Goal: Task Accomplishment & Management: Complete application form

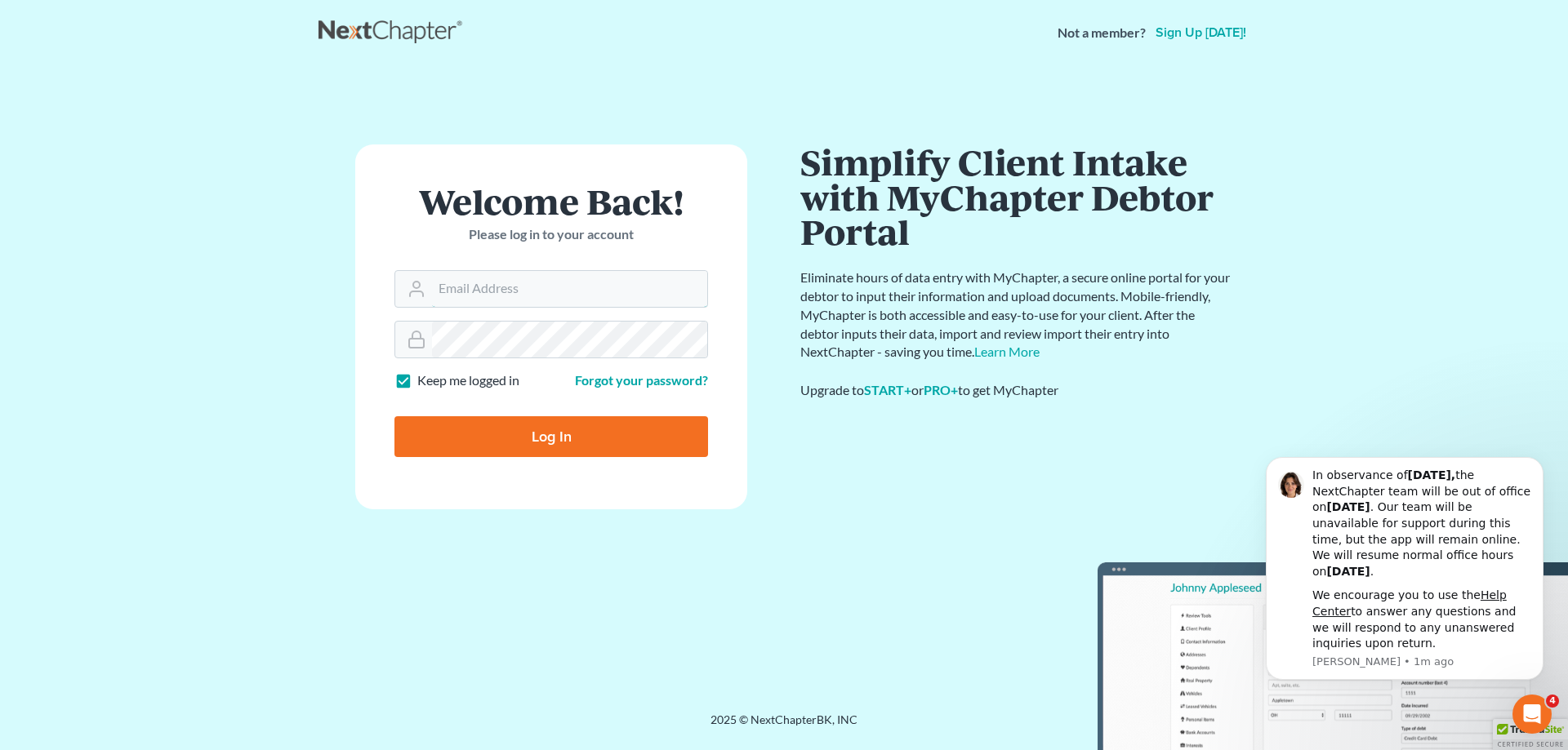
type input "[EMAIL_ADDRESS][DOMAIN_NAME]"
click at [535, 444] on input "Log In" at bounding box center [551, 436] width 314 height 41
type input "Thinking..."
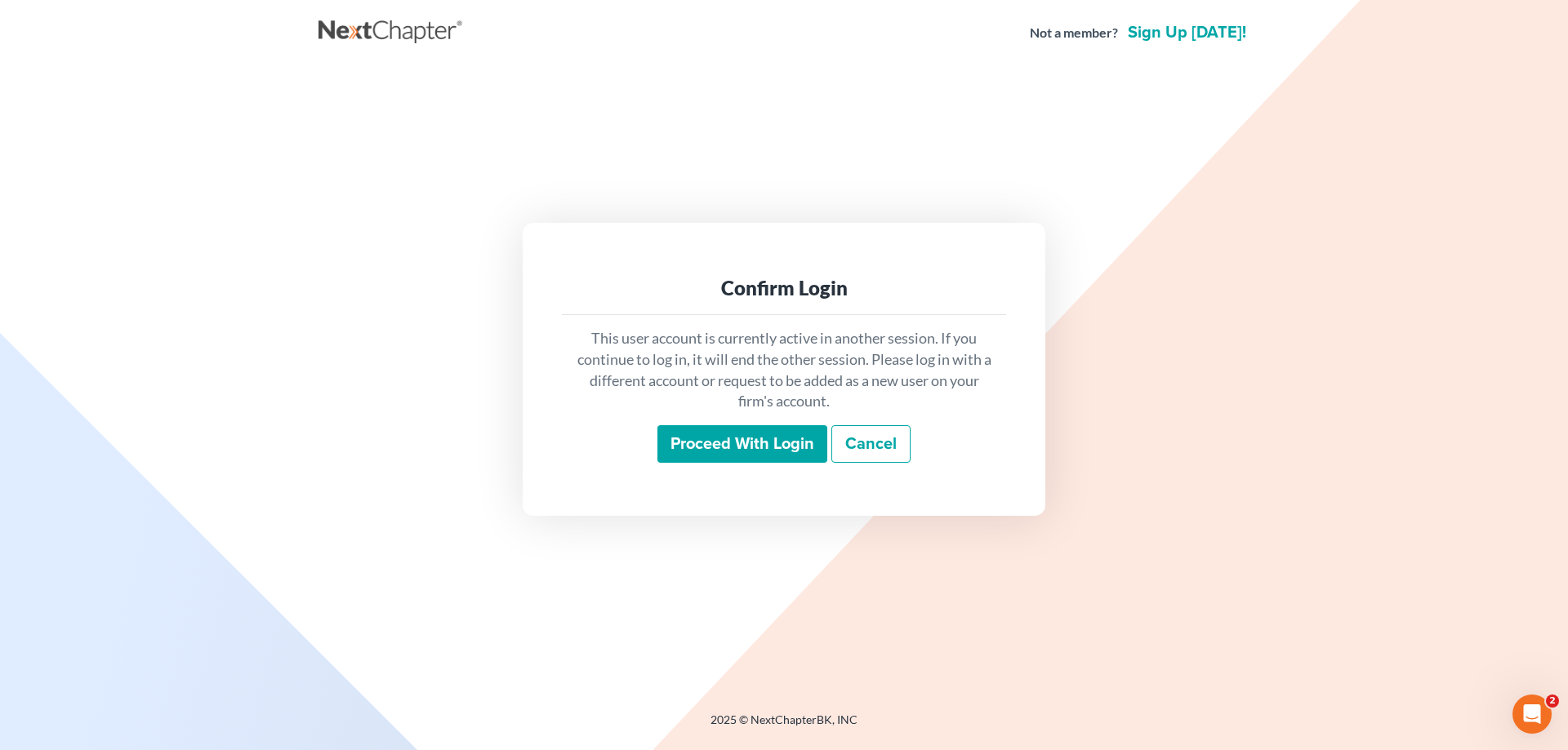
click at [756, 455] on input "Proceed with login" at bounding box center [742, 443] width 170 height 38
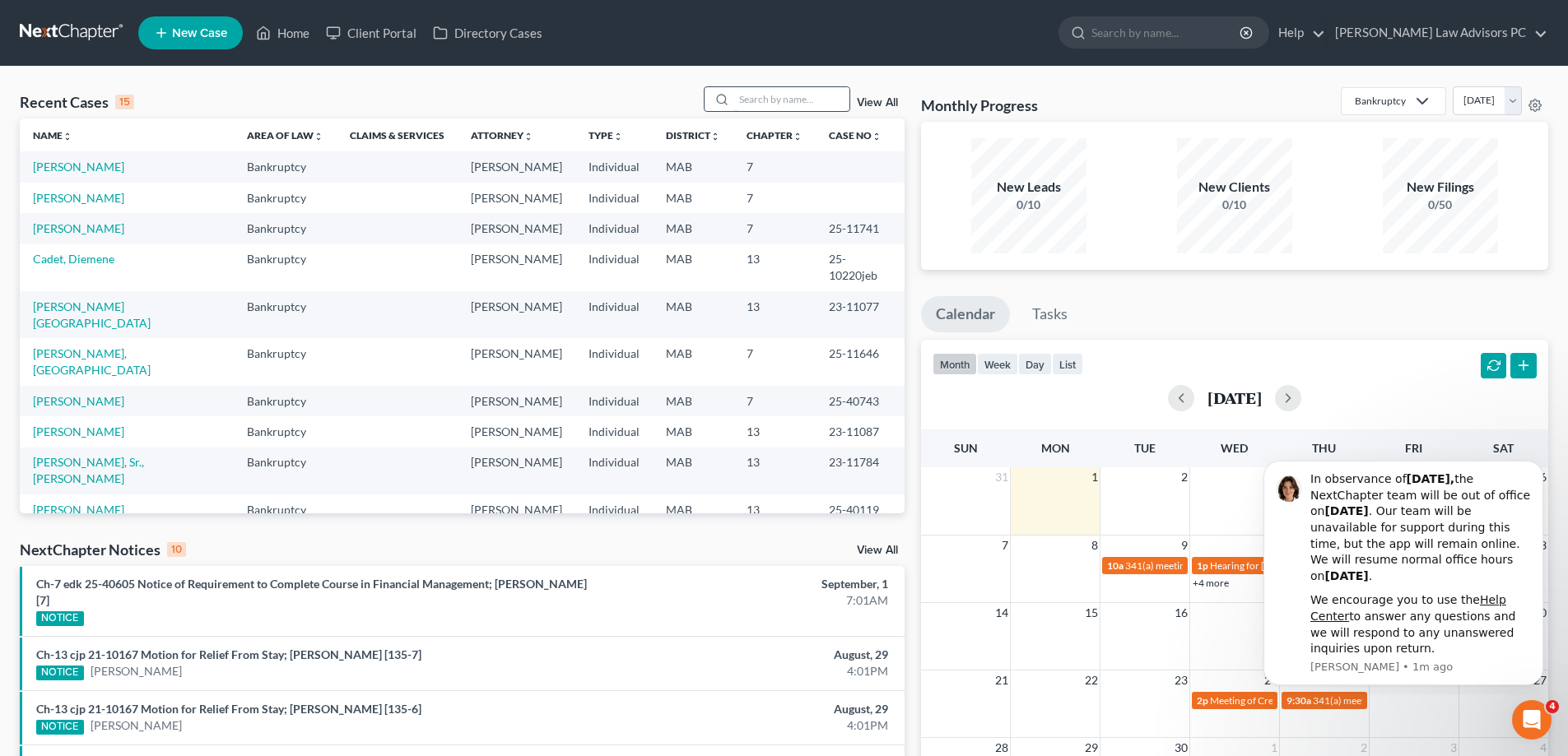
click at [744, 95] on input "search" at bounding box center [791, 99] width 115 height 24
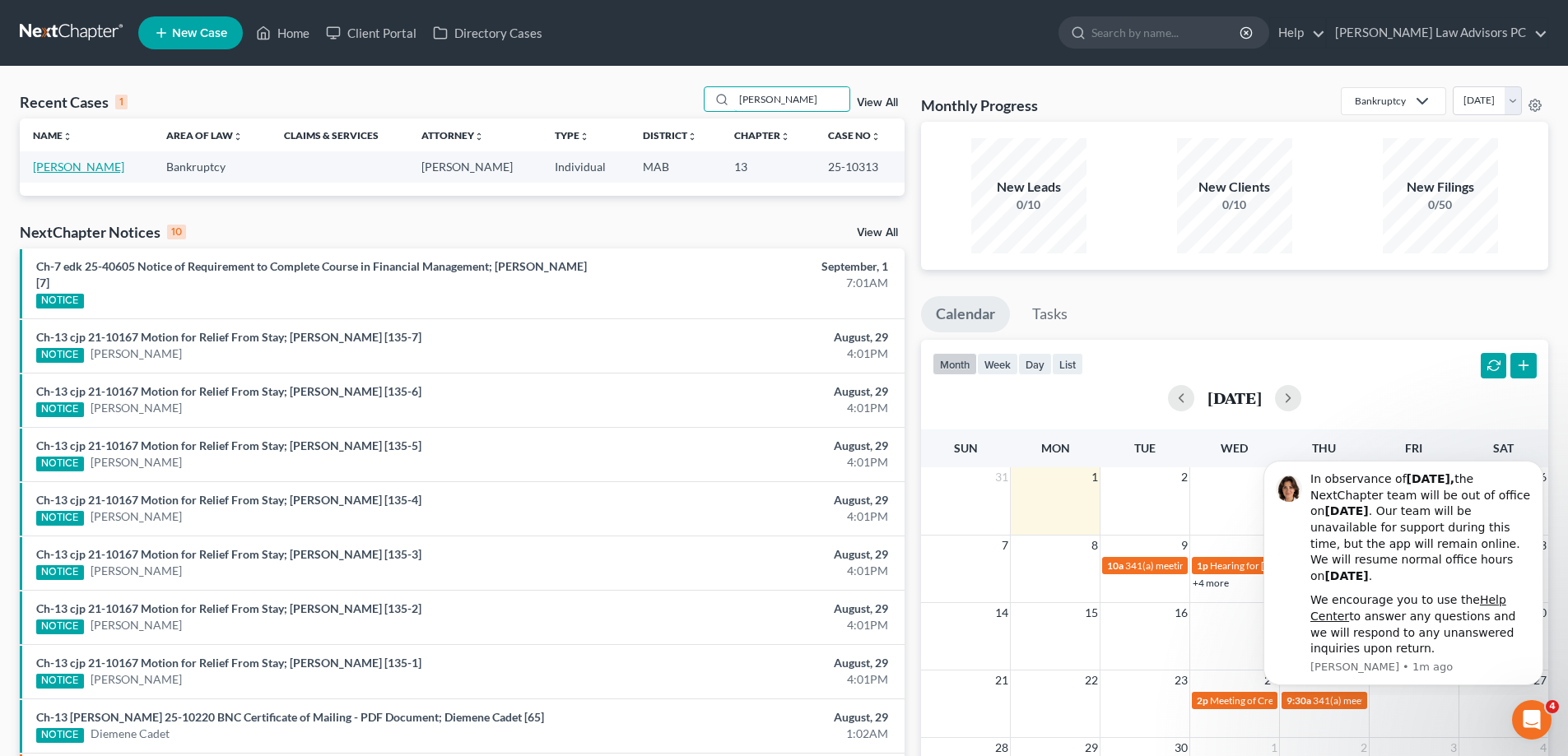
type input "[PERSON_NAME]"
click at [101, 165] on link "[PERSON_NAME]" at bounding box center [78, 167] width 92 height 14
select select "6"
select select "5"
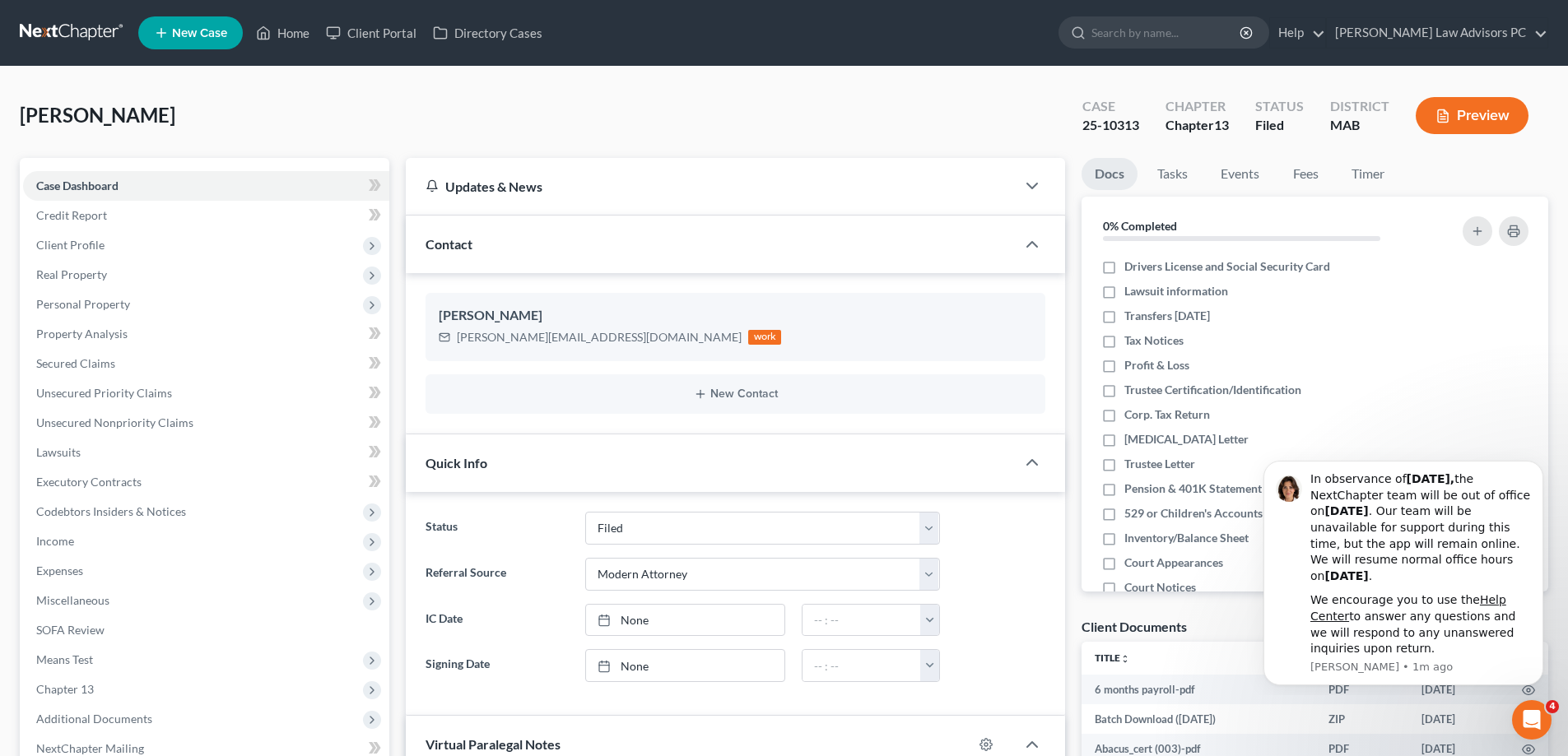
scroll to position [217, 0]
click at [82, 535] on span "Income" at bounding box center [205, 542] width 366 height 30
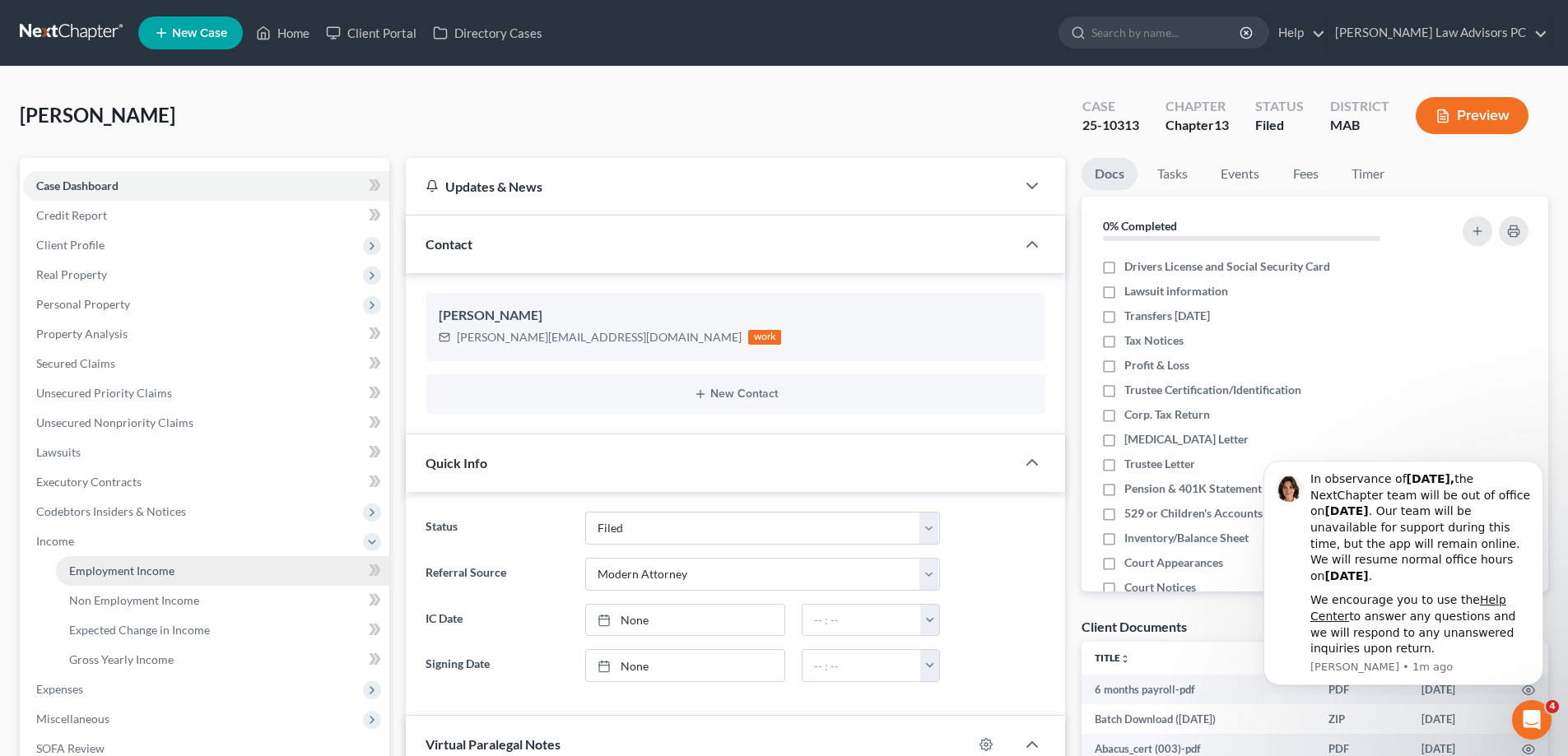
click at [118, 564] on span "Employment Income" at bounding box center [122, 571] width 106 height 14
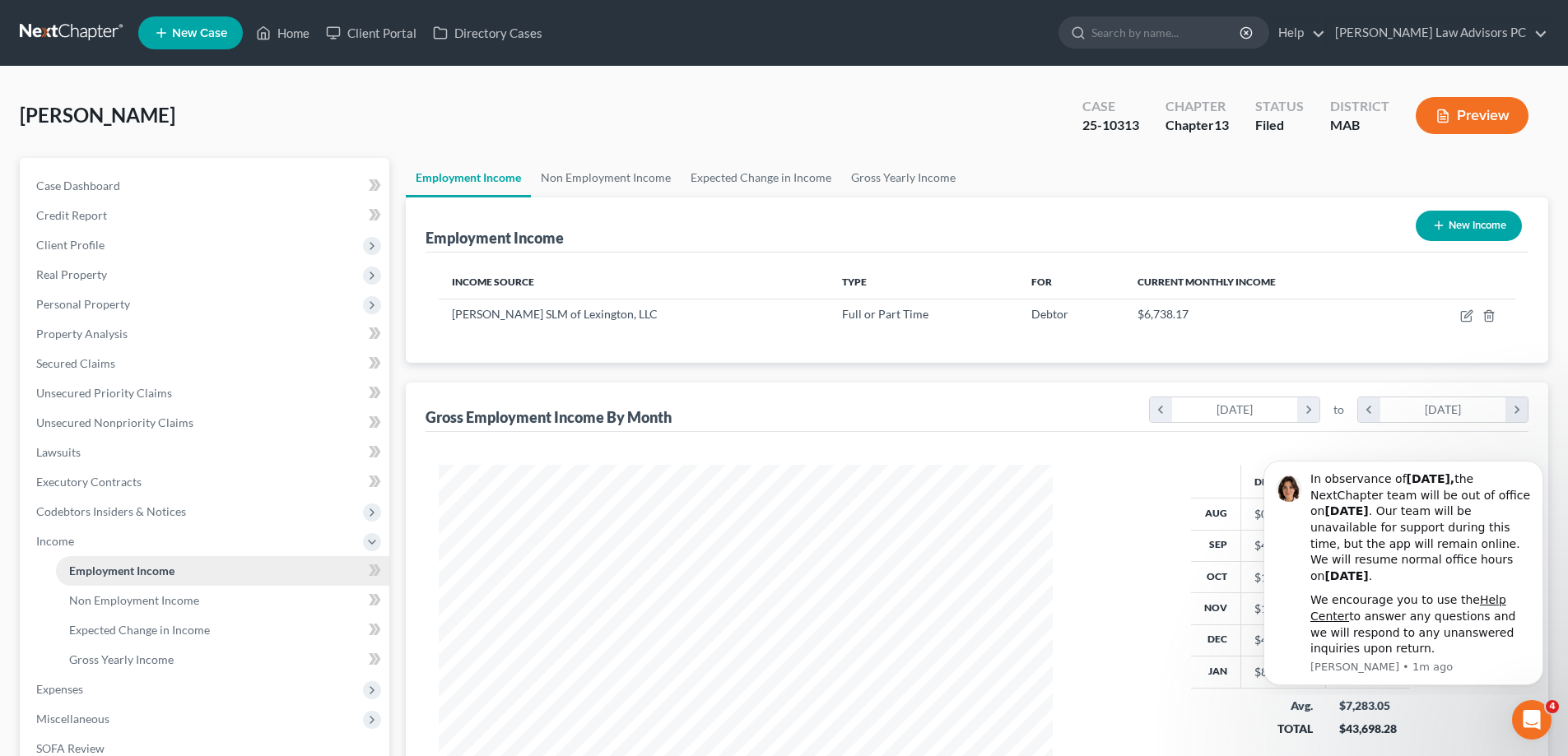
scroll to position [307, 647]
click at [139, 595] on span "Non Employment Income" at bounding box center [134, 600] width 130 height 14
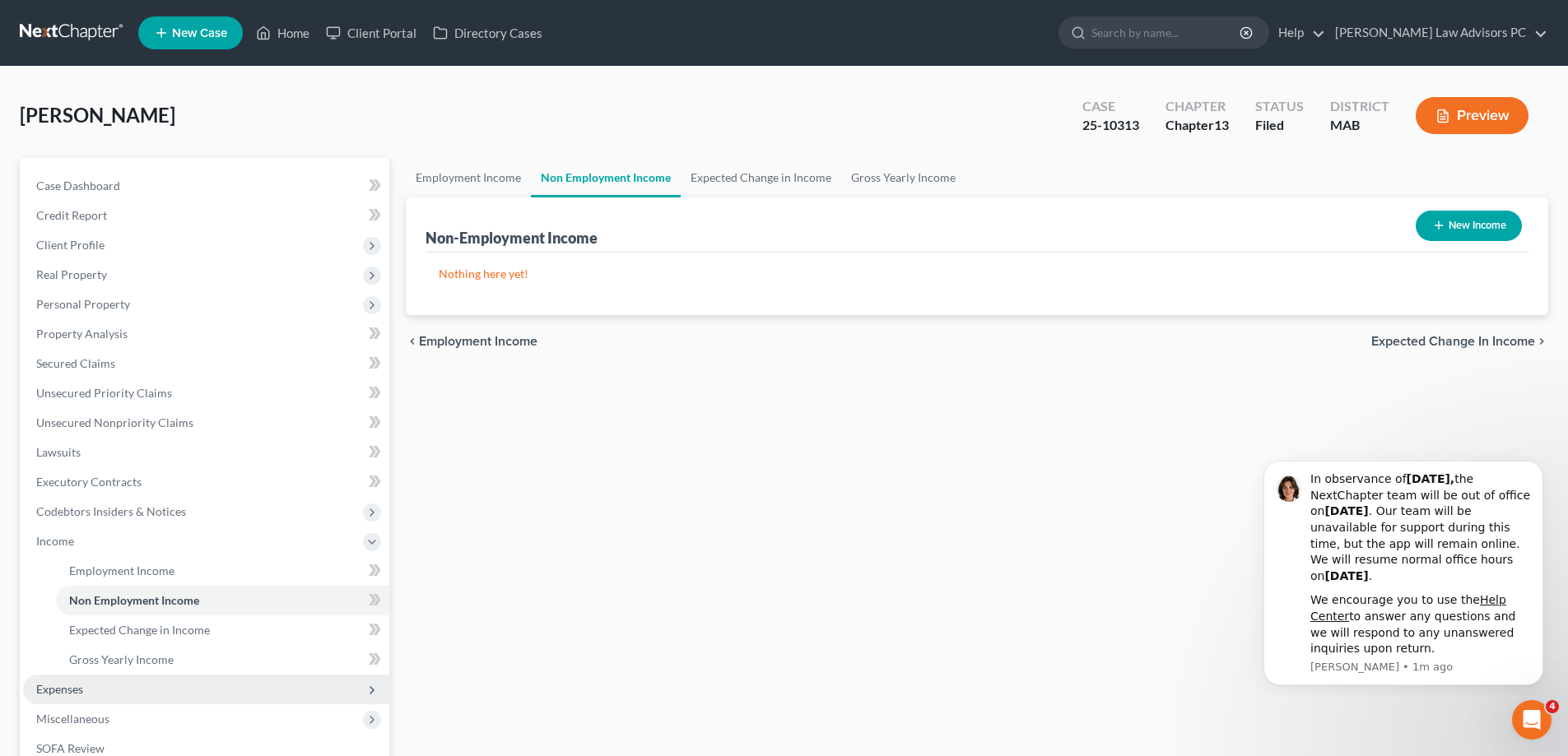
click at [144, 678] on span "Expenses" at bounding box center [205, 690] width 366 height 30
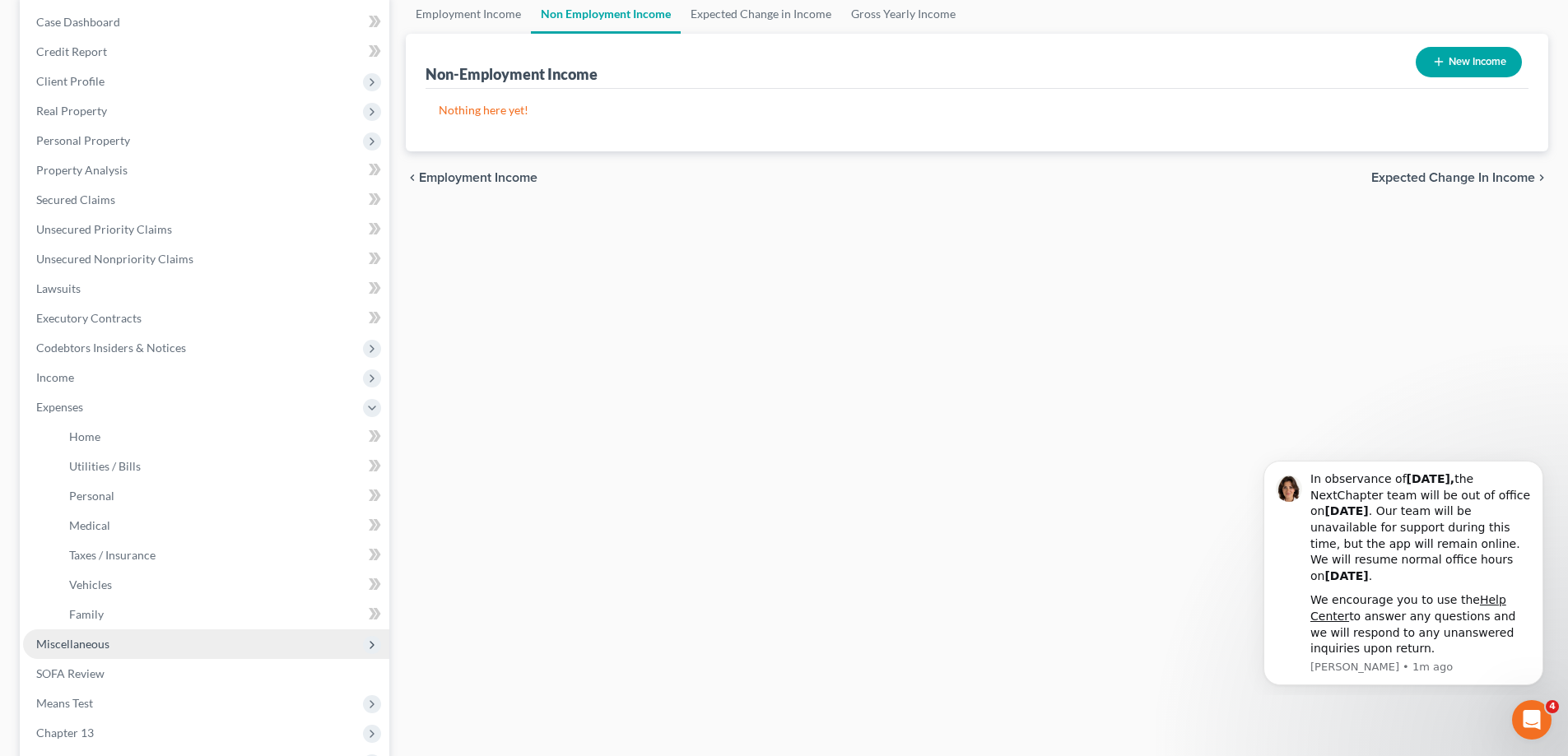
scroll to position [165, 0]
click at [192, 616] on link "Family" at bounding box center [222, 614] width 333 height 30
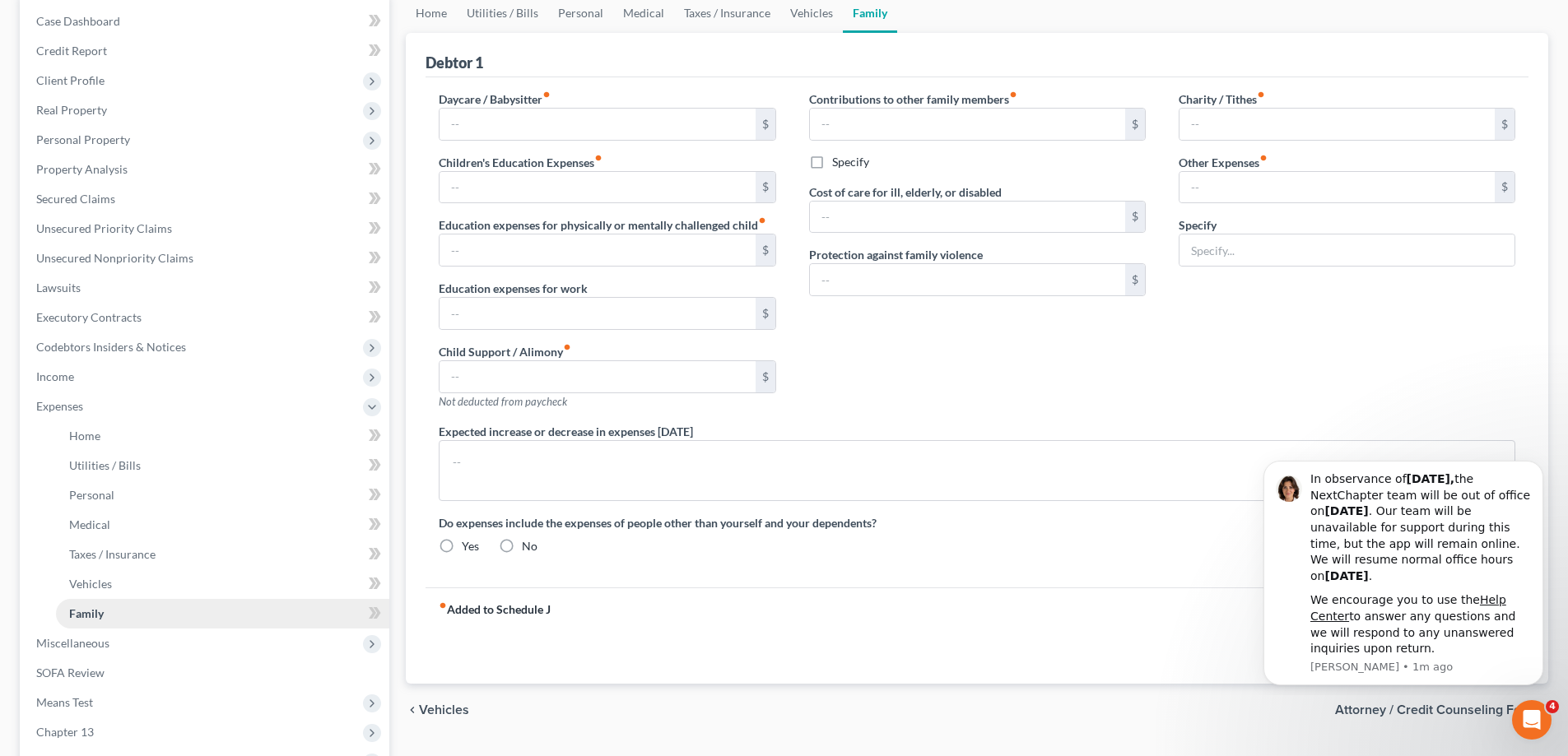
type input "0.00"
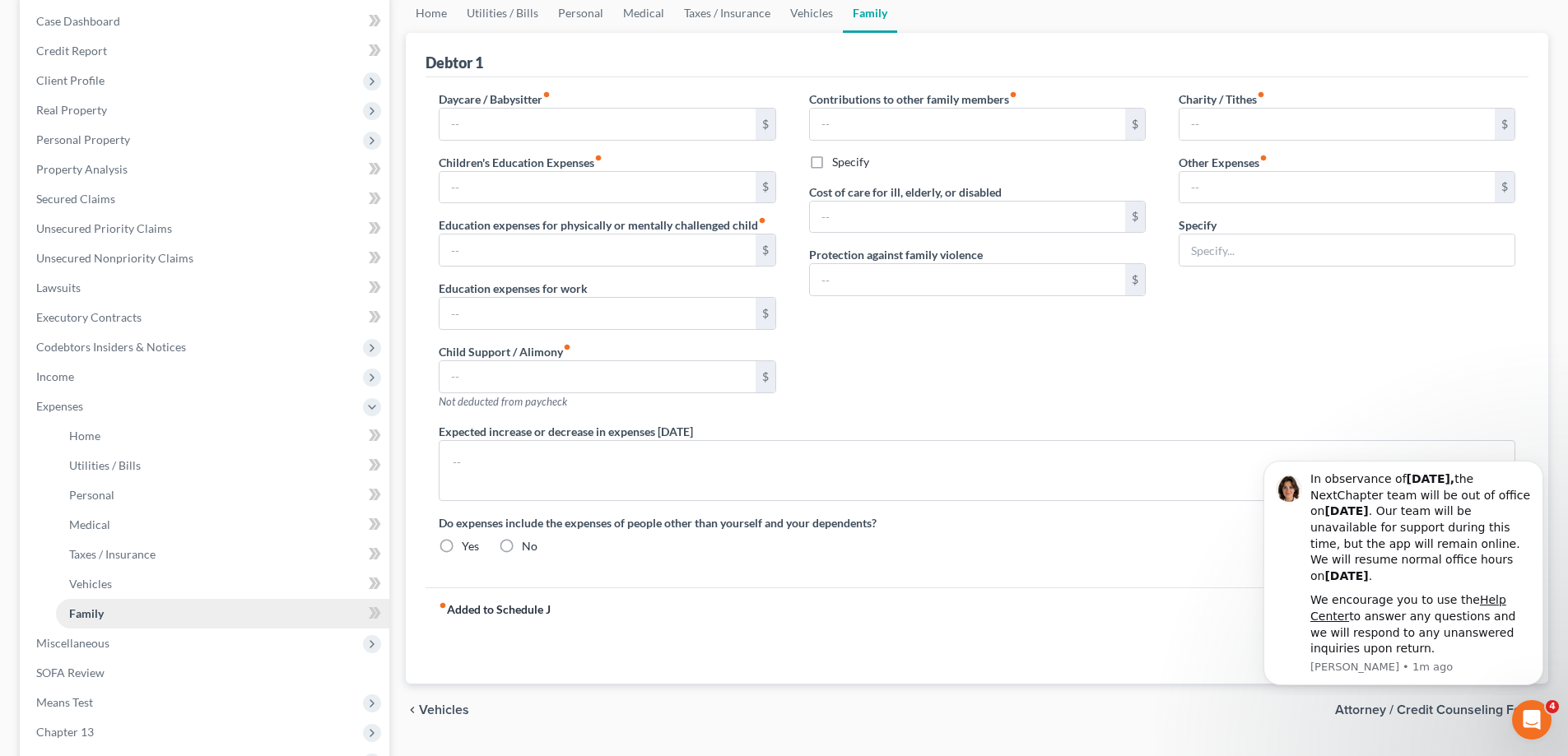
type input "800.00"
type input "0.00"
type input "250.00"
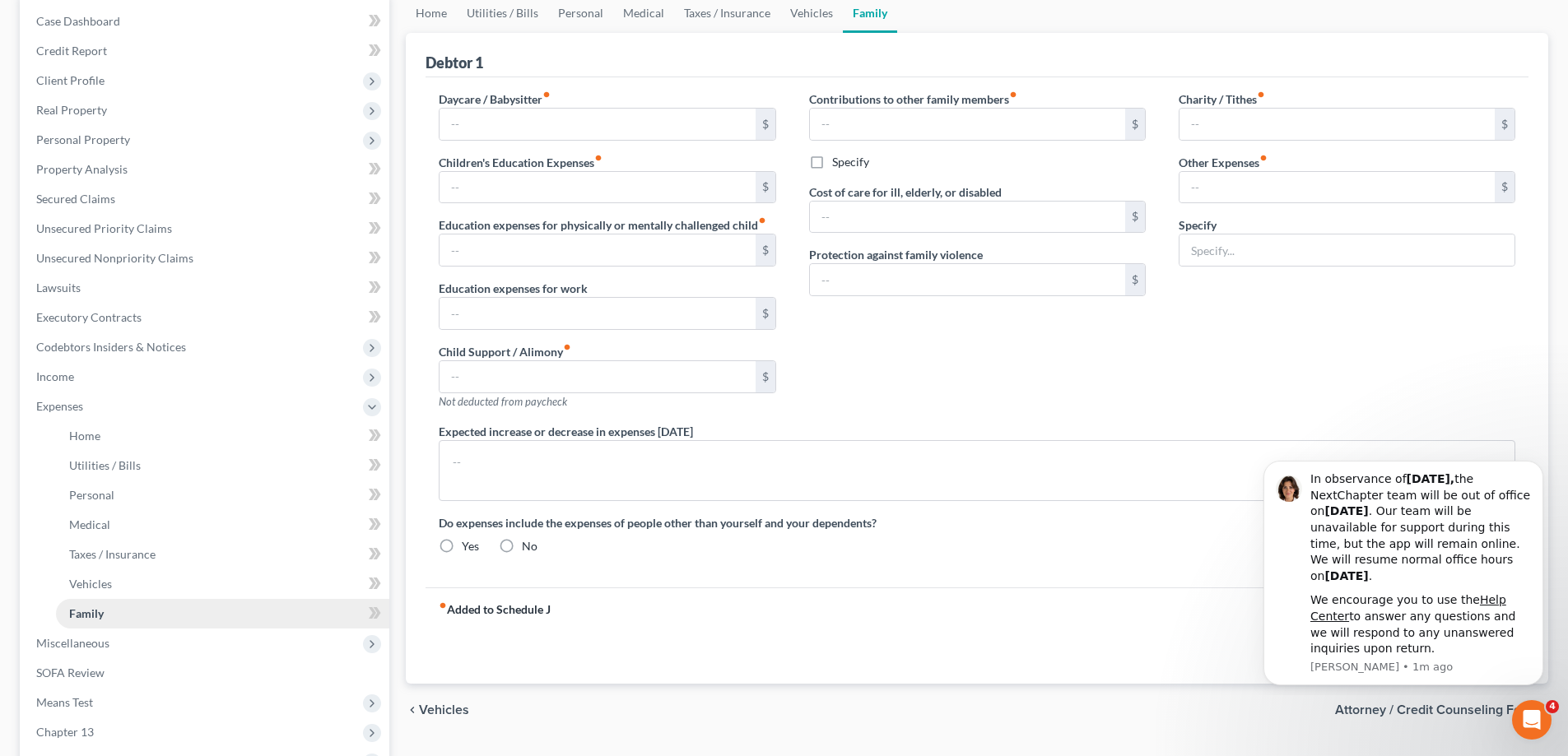
type input "storage fees"
type textarea "I am currently paying 750.00 in rent, I expect to rent an apartment whre my ren…"
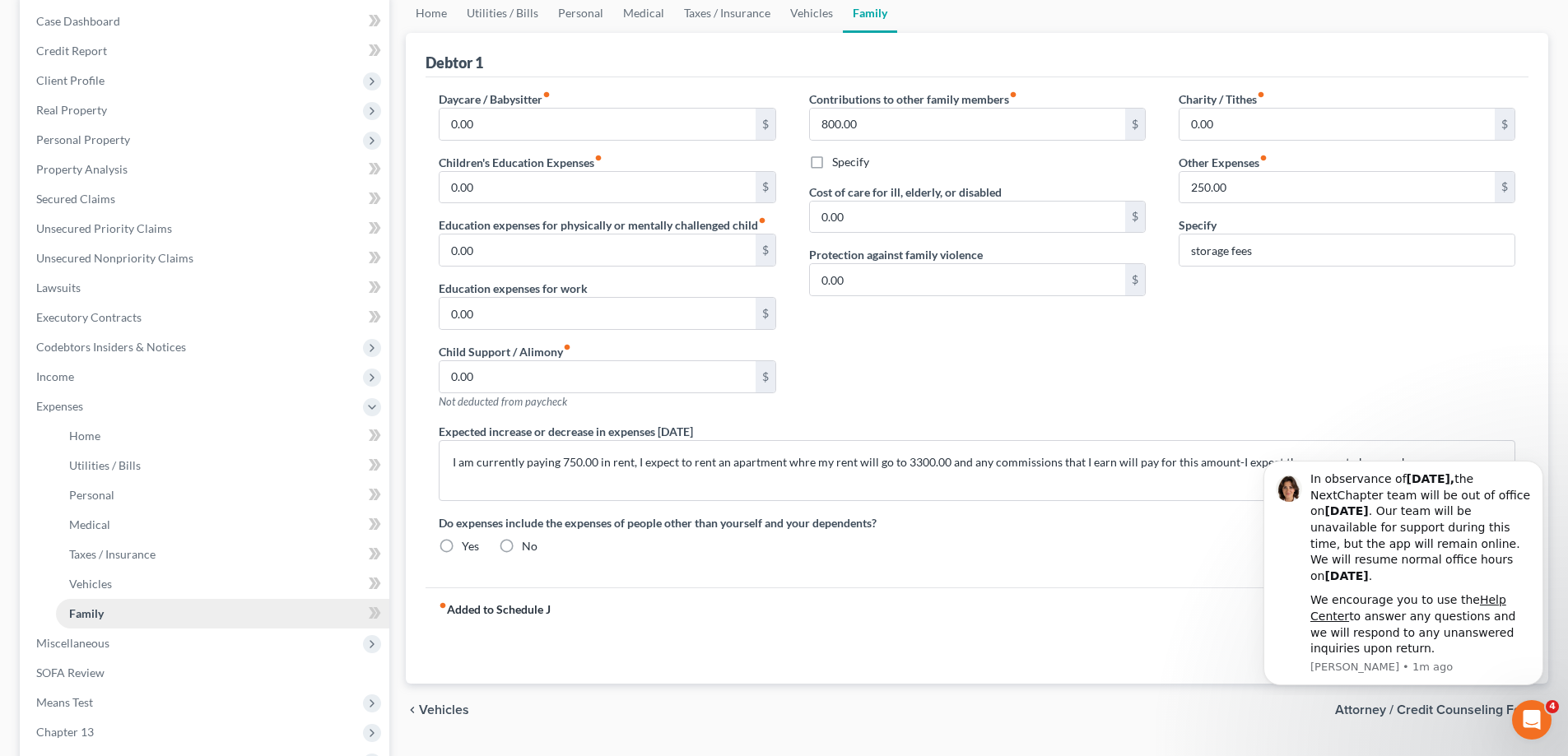
radio input "true"
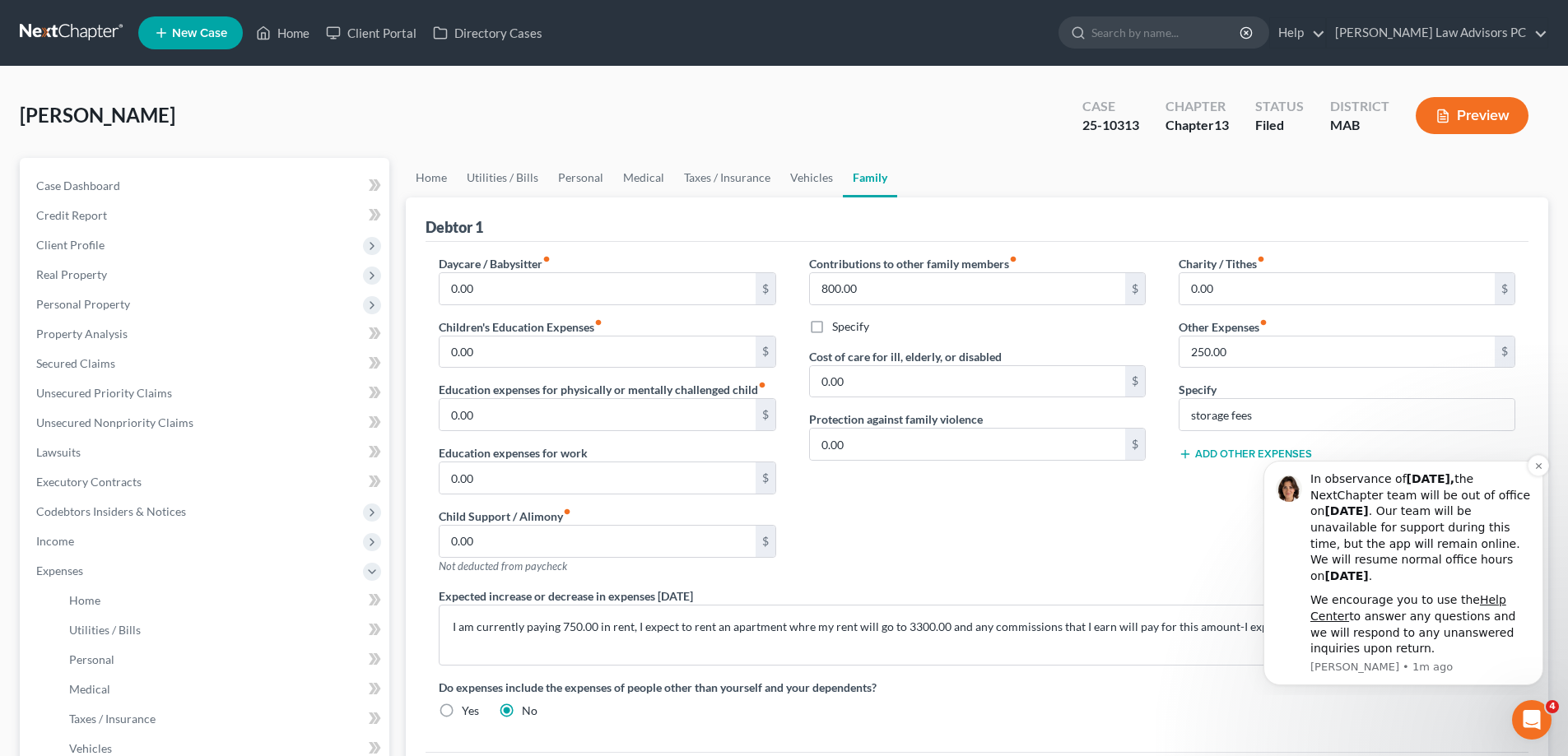
click at [1534, 663] on div "In observance of [DATE], the NextChapter team will be out of office [DATE][DATE…" at bounding box center [1402, 573] width 279 height 225
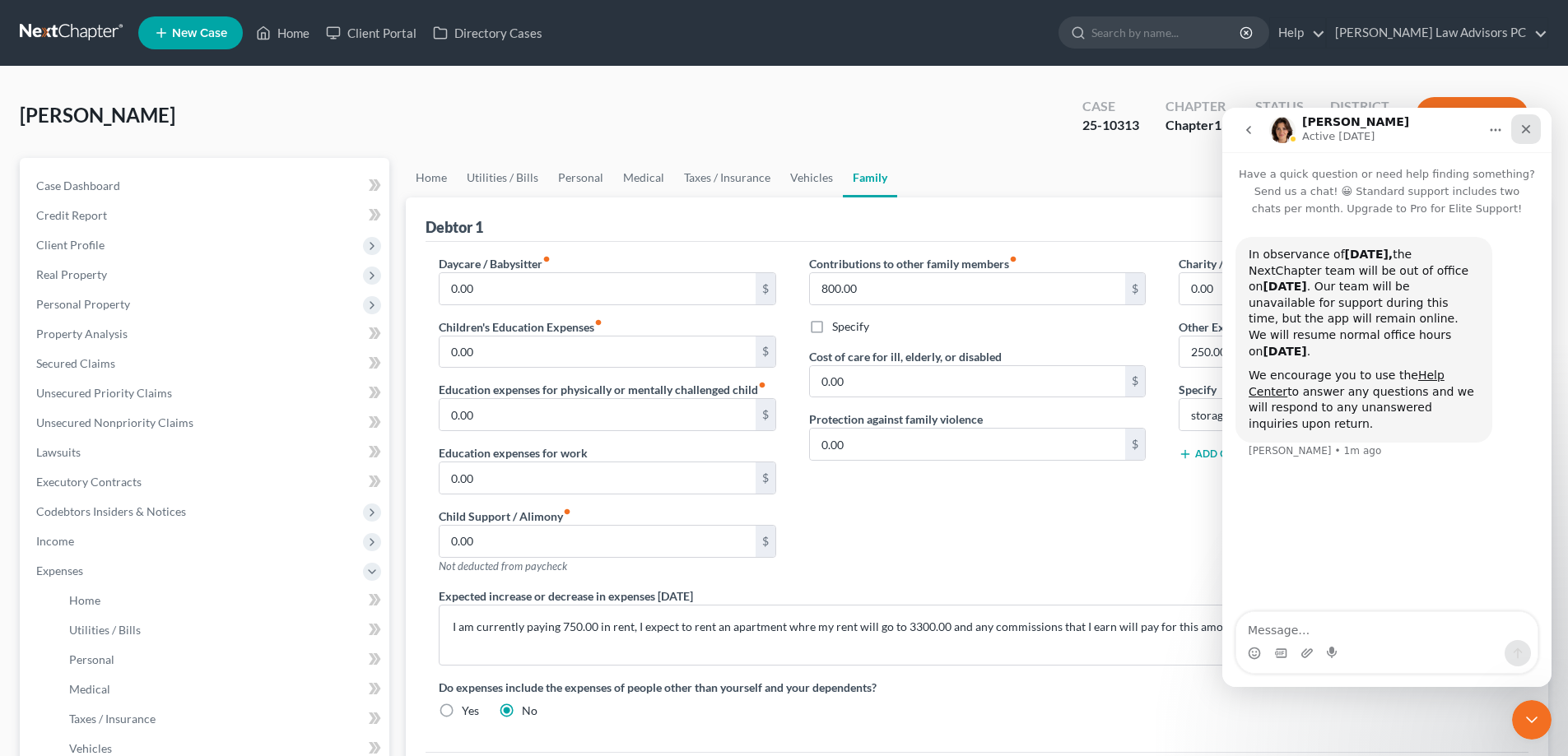
click at [1527, 123] on icon "Close" at bounding box center [1525, 129] width 13 height 13
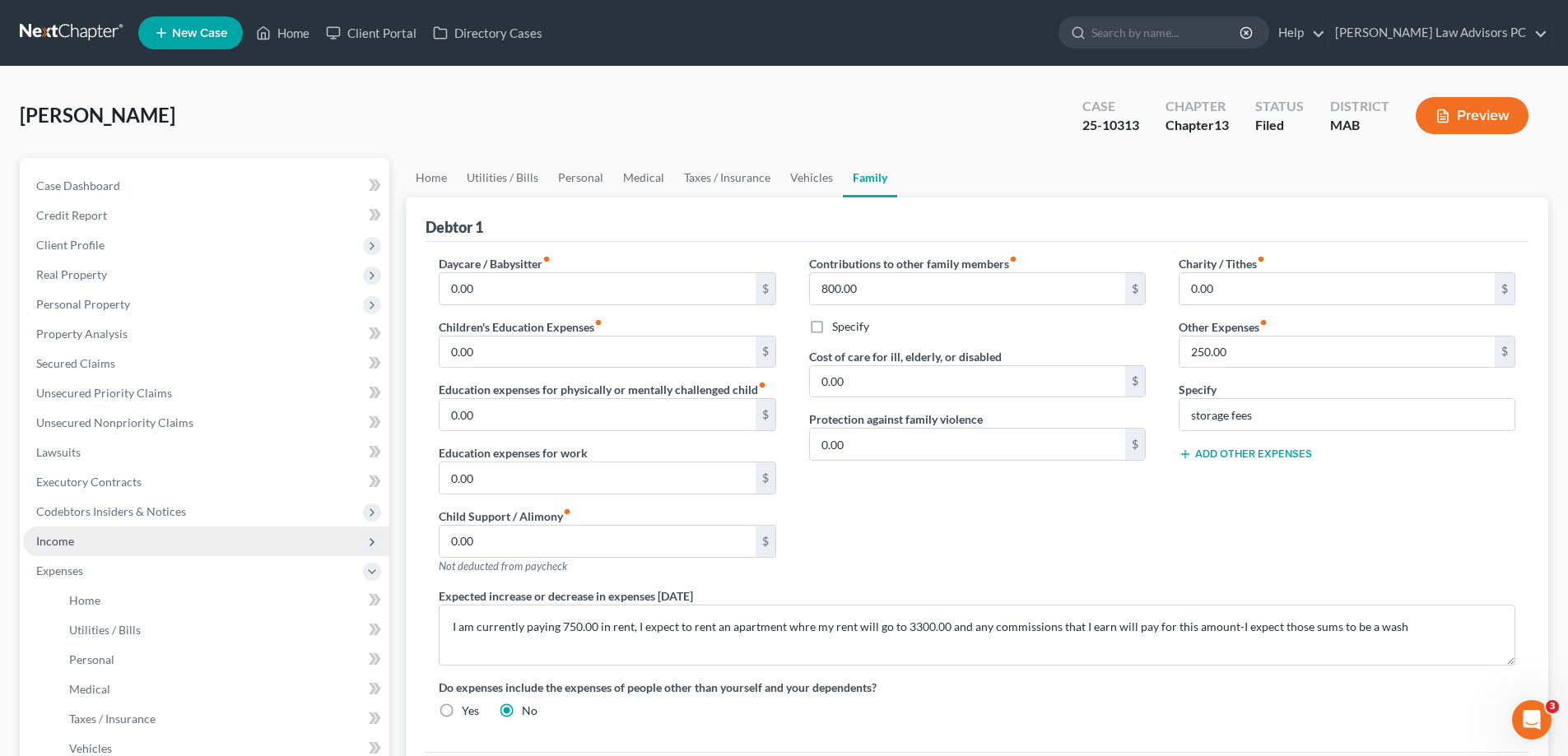
click at [165, 539] on span "Income" at bounding box center [205, 542] width 366 height 30
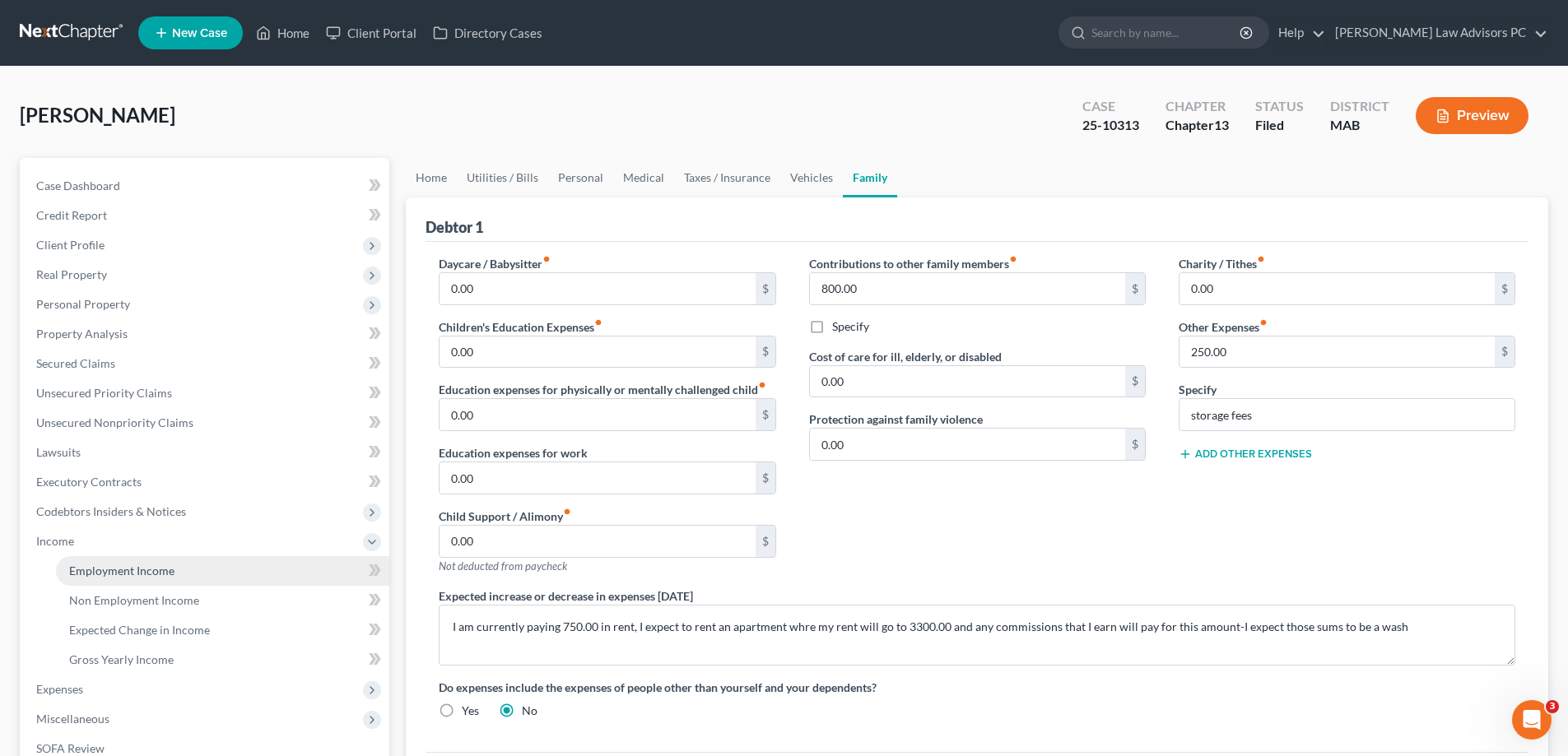
click at [166, 567] on span "Employment Income" at bounding box center [122, 571] width 106 height 14
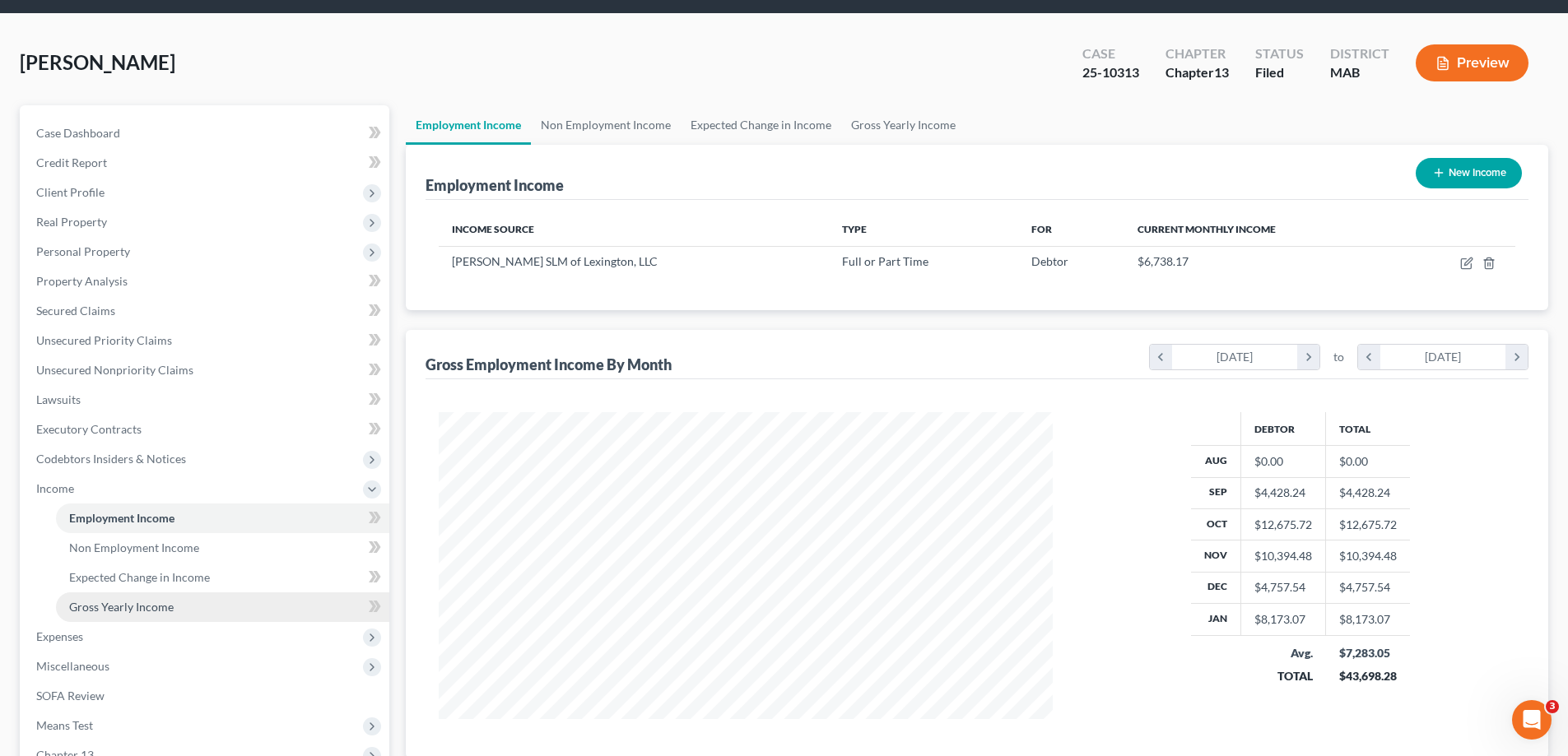
scroll to position [82, 0]
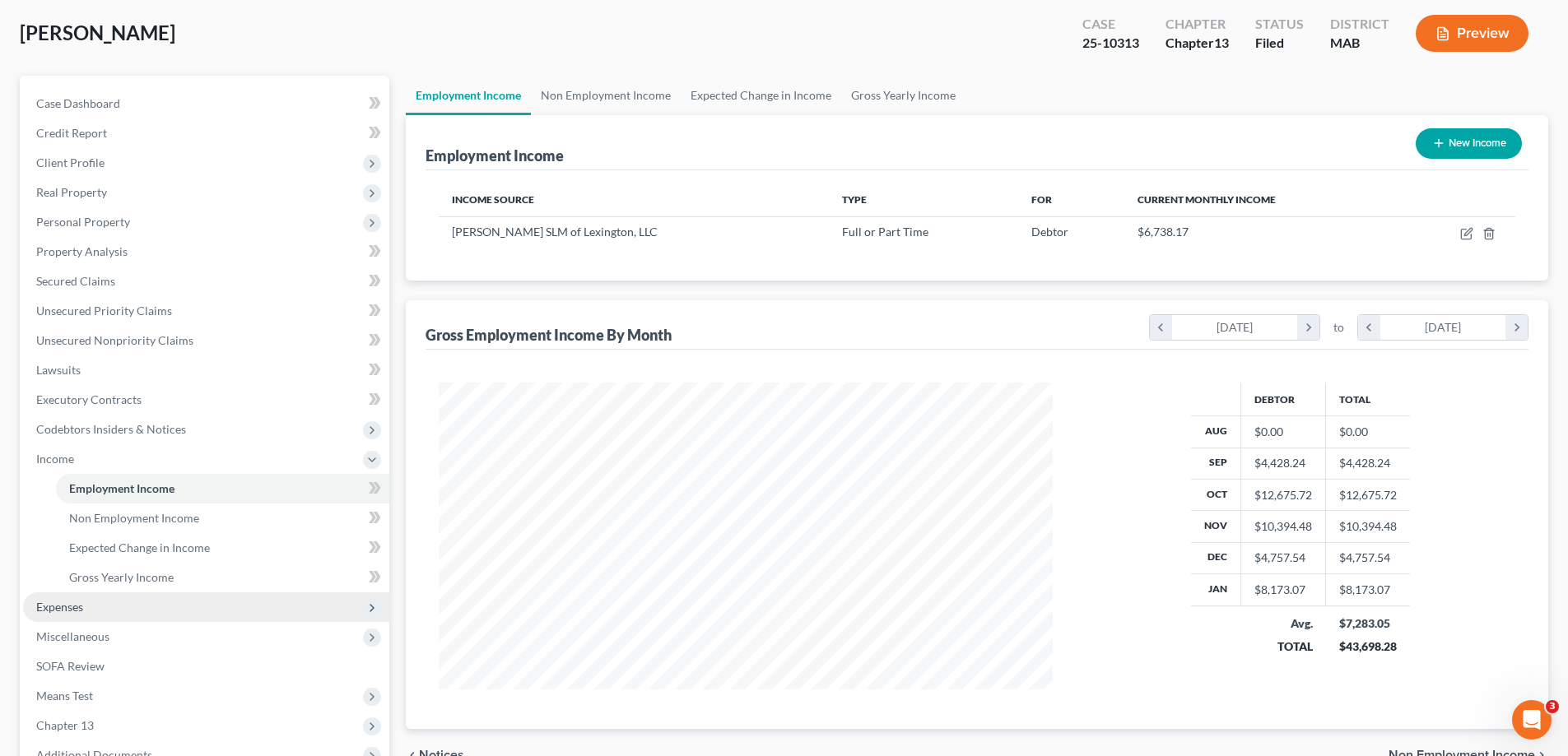
click at [162, 598] on span "Expenses" at bounding box center [205, 607] width 366 height 30
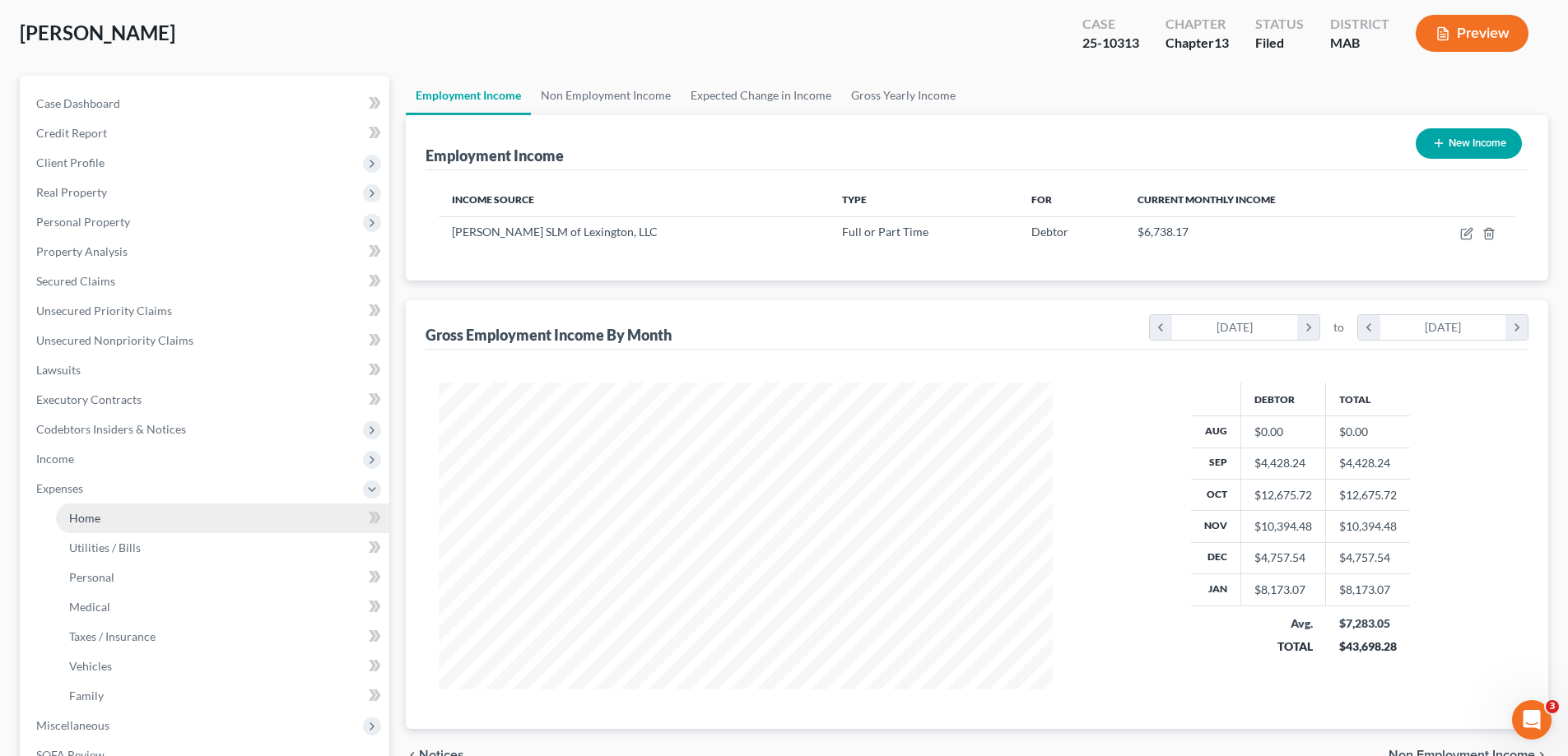
click at [143, 508] on link "Home" at bounding box center [222, 518] width 333 height 30
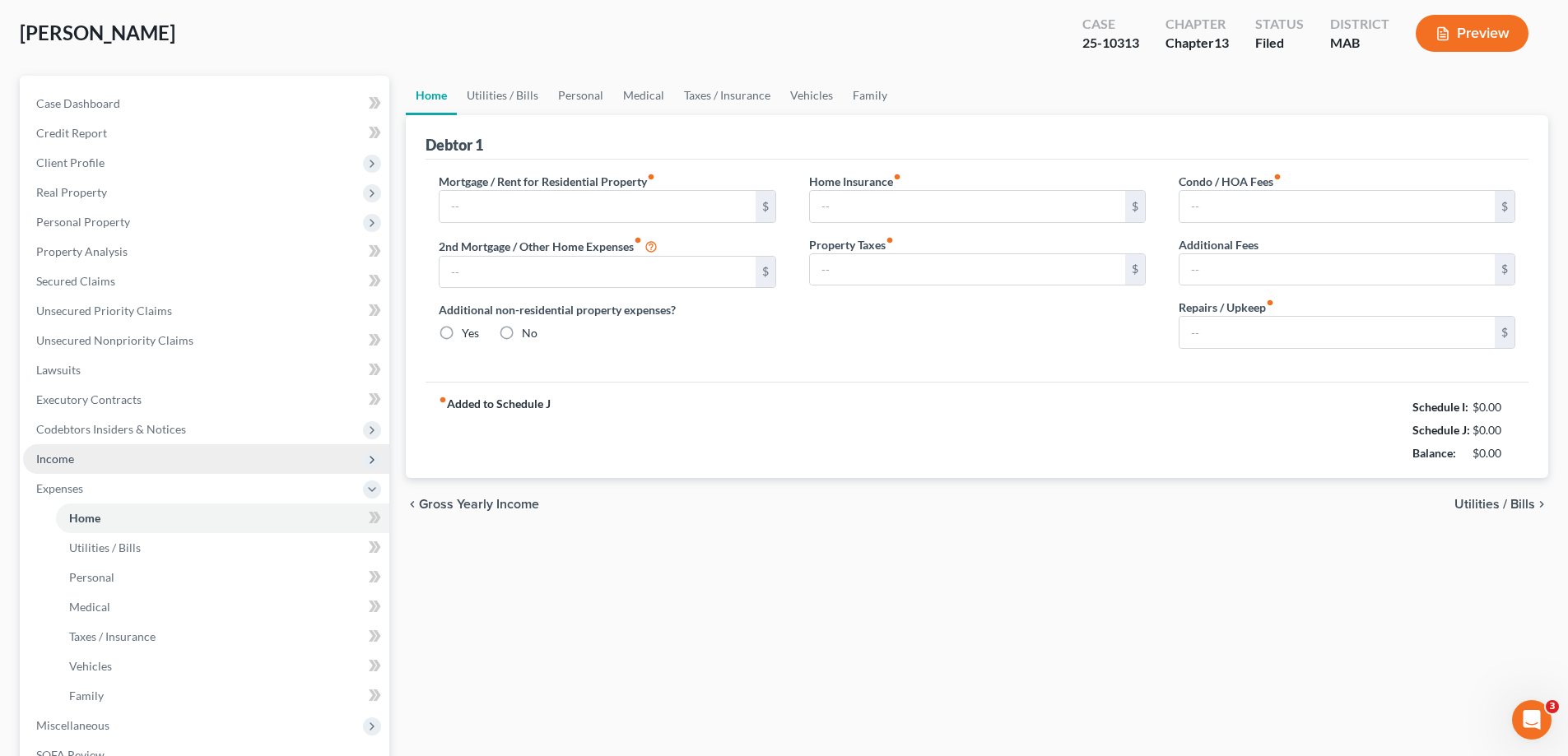
type input "750.00"
type input "0.00"
radio input "true"
type input "0.00"
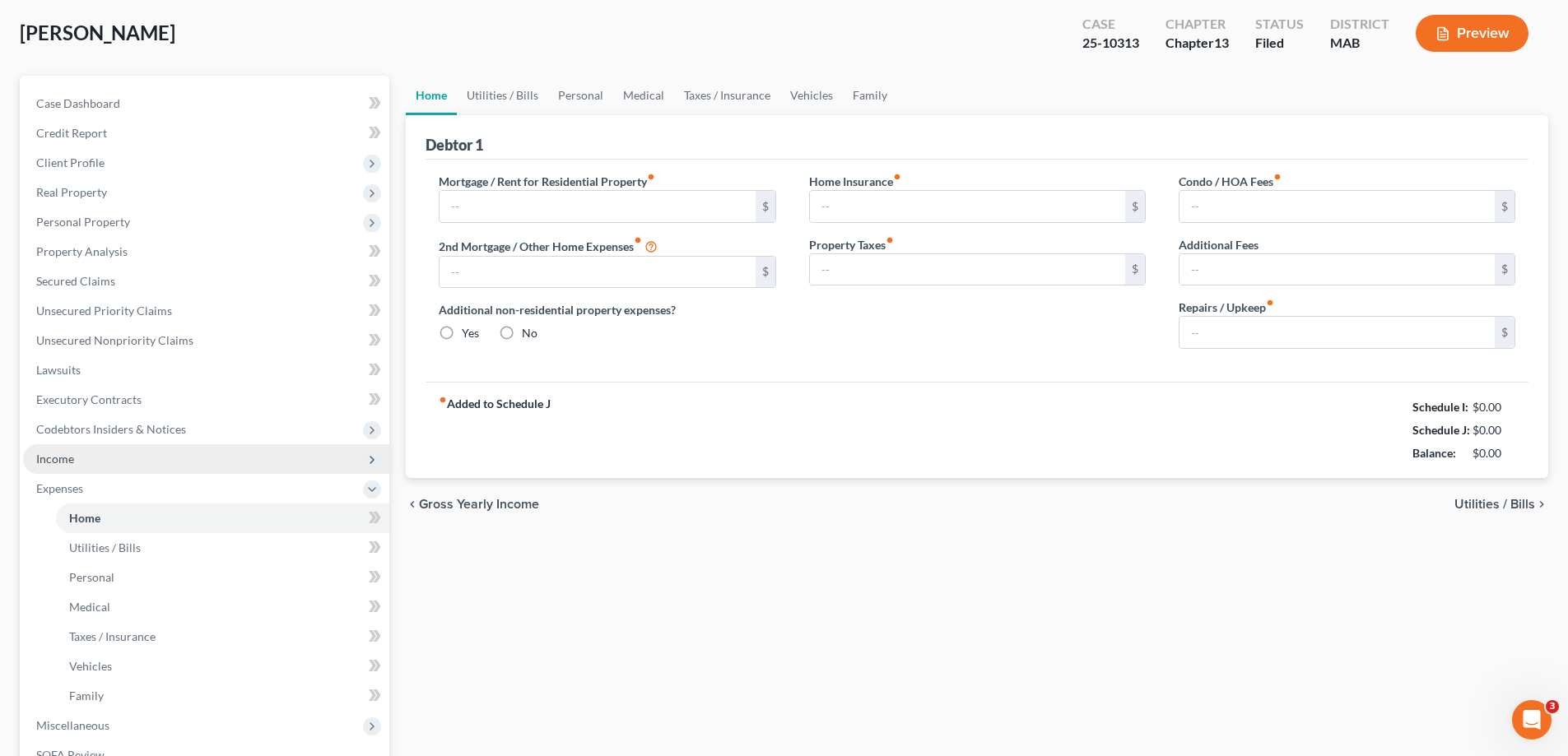
type input "0.00"
